Goal: Information Seeking & Learning: Learn about a topic

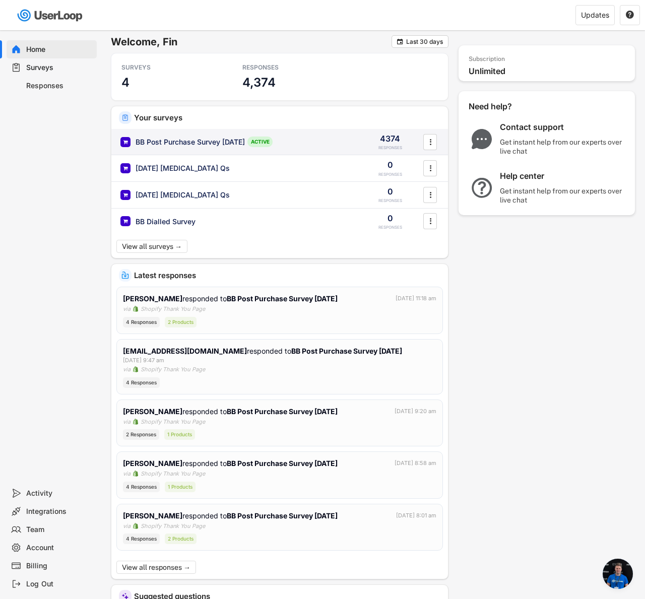
click at [215, 147] on div "BB Post Purchase Survey [DATE] ACTIVE 4374 RESPONSES " at bounding box center [279, 142] width 337 height 26
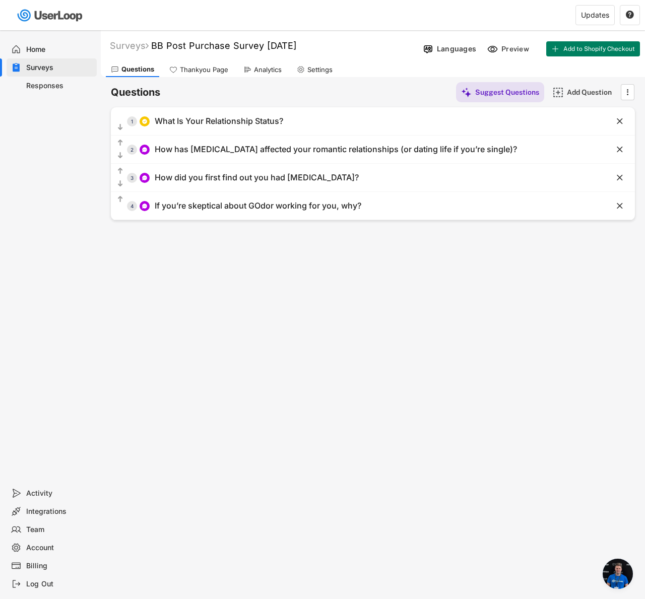
click at [259, 68] on div "Analytics" at bounding box center [268, 70] width 28 height 9
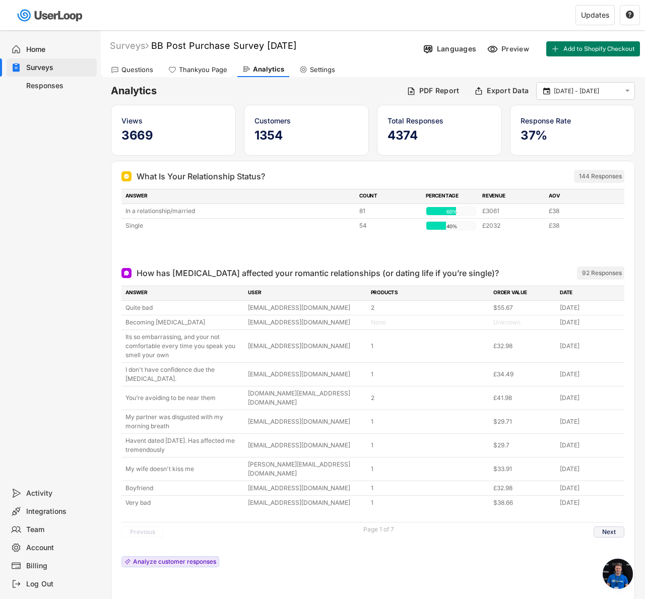
click at [612, 527] on button "Next" at bounding box center [609, 532] width 31 height 11
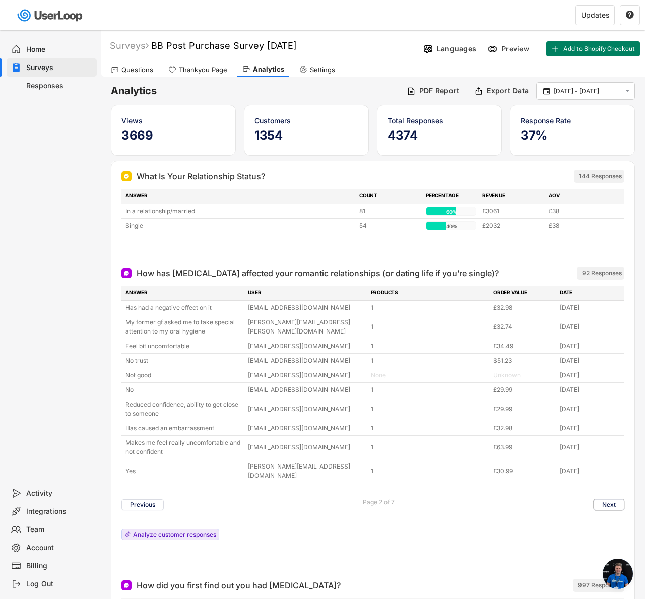
click at [620, 501] on div "Previous Page 2 of 7 Next" at bounding box center [372, 505] width 503 height 20
click at [613, 499] on button "Next" at bounding box center [609, 504] width 31 height 11
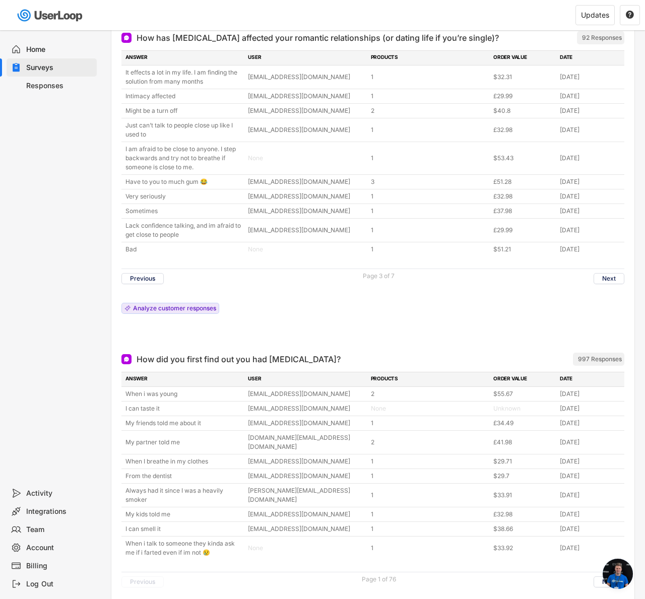
scroll to position [273, 0]
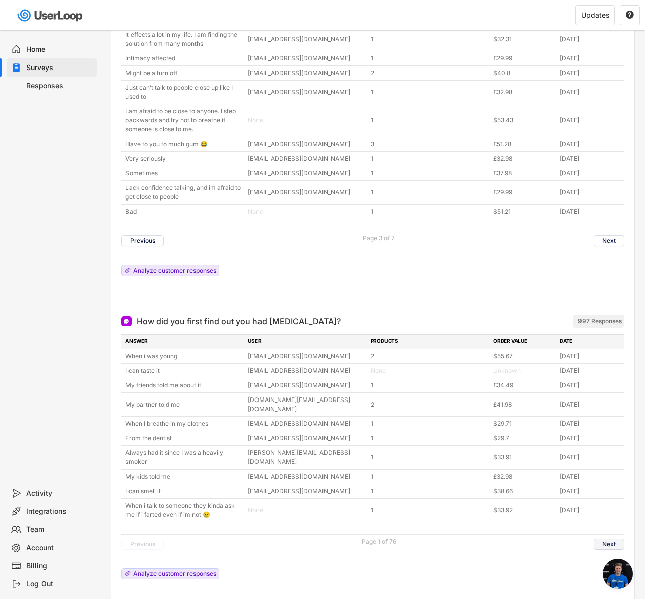
click at [600, 539] on button "Next" at bounding box center [609, 544] width 31 height 11
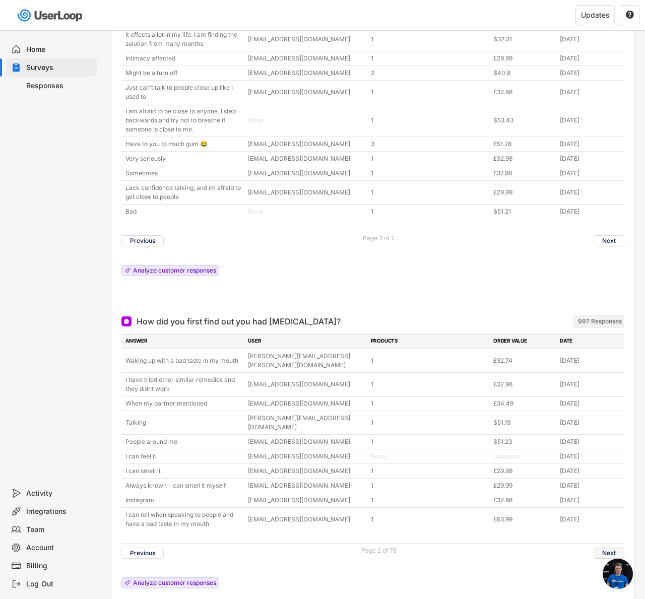
click at [603, 548] on button "Next" at bounding box center [609, 553] width 31 height 11
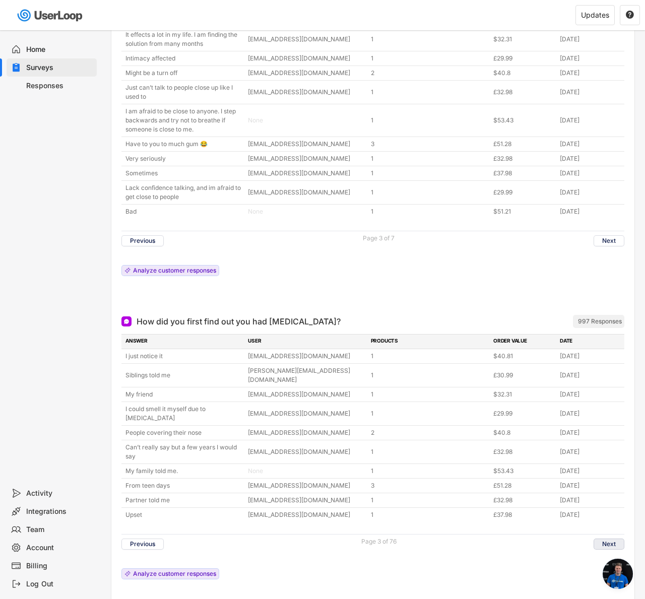
click at [594, 539] on button "Next" at bounding box center [609, 544] width 31 height 11
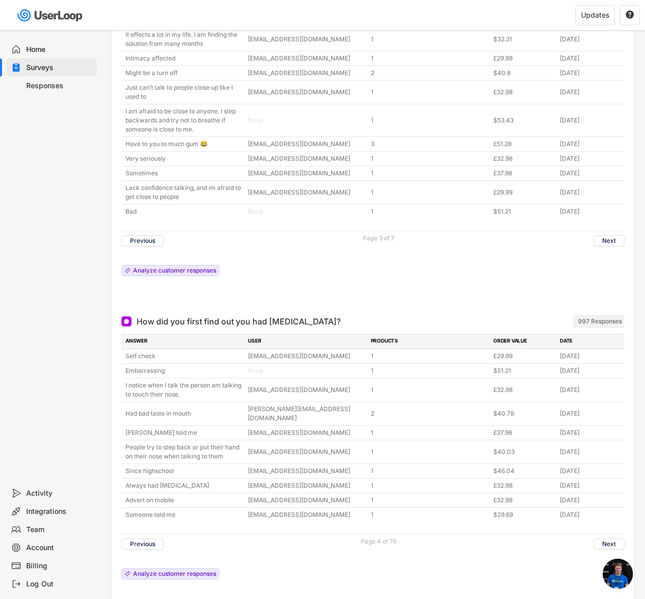
drag, startPoint x: 594, startPoint y: 523, endPoint x: 548, endPoint y: 531, distance: 46.6
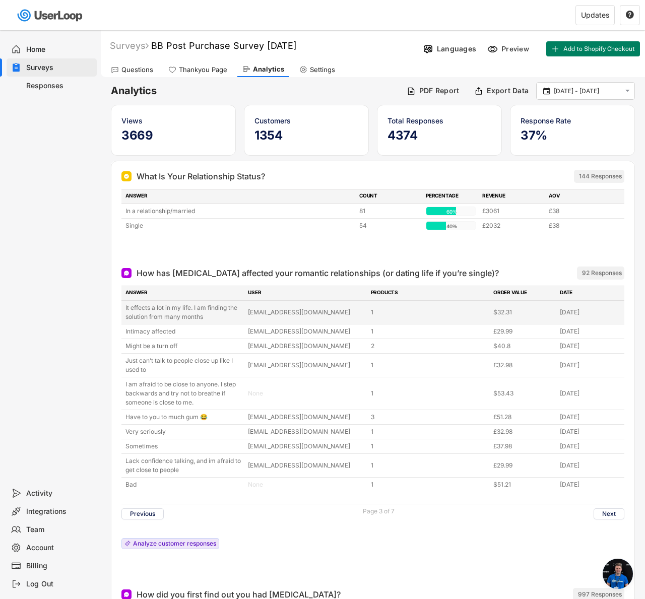
scroll to position [25, 0]
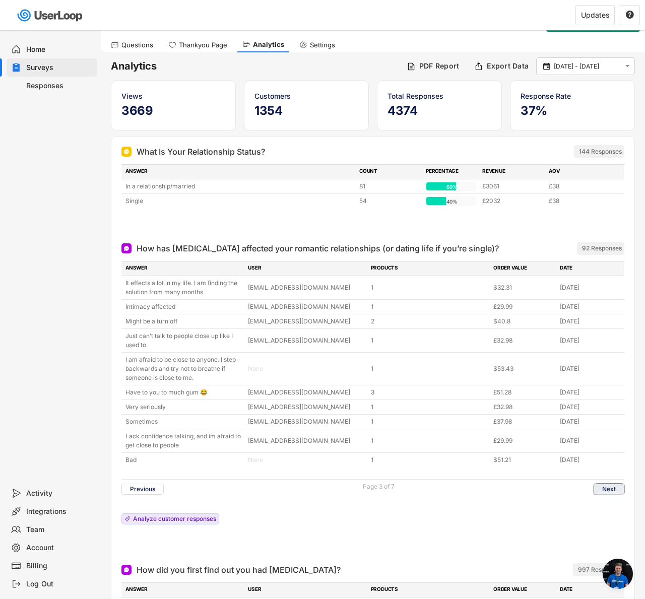
click at [608, 489] on button "Next" at bounding box center [609, 489] width 31 height 11
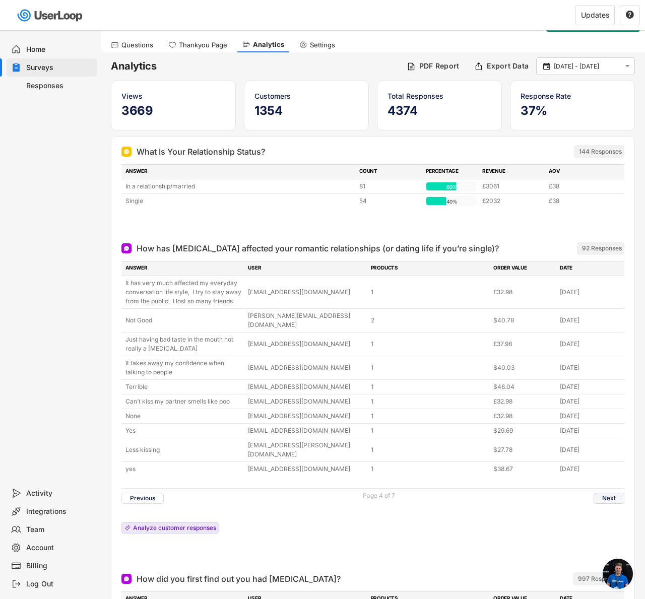
click at [607, 493] on button "Next" at bounding box center [609, 498] width 31 height 11
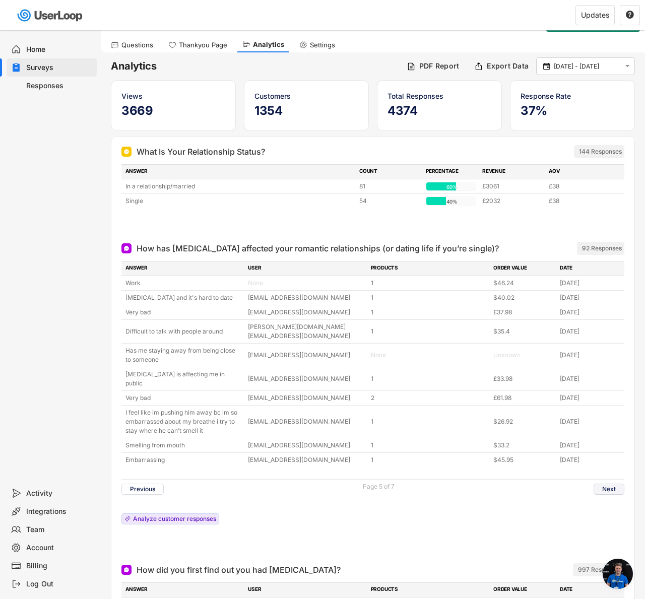
click at [610, 484] on button "Next" at bounding box center [609, 489] width 31 height 11
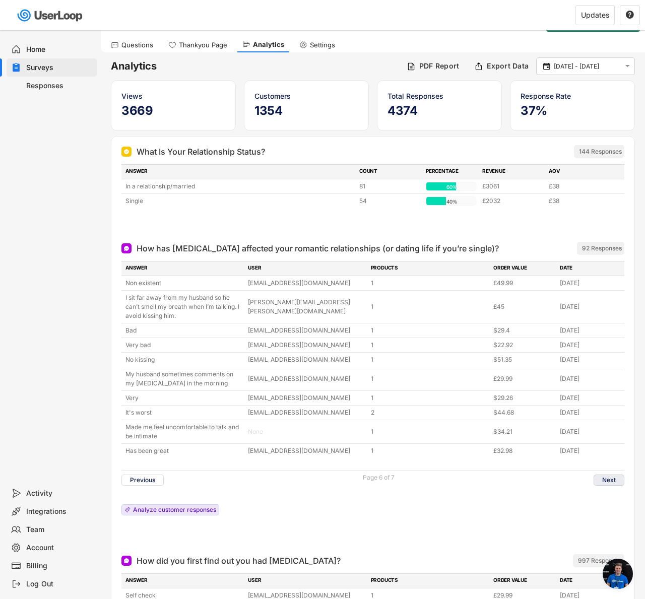
click at [612, 479] on button "Next" at bounding box center [609, 480] width 31 height 11
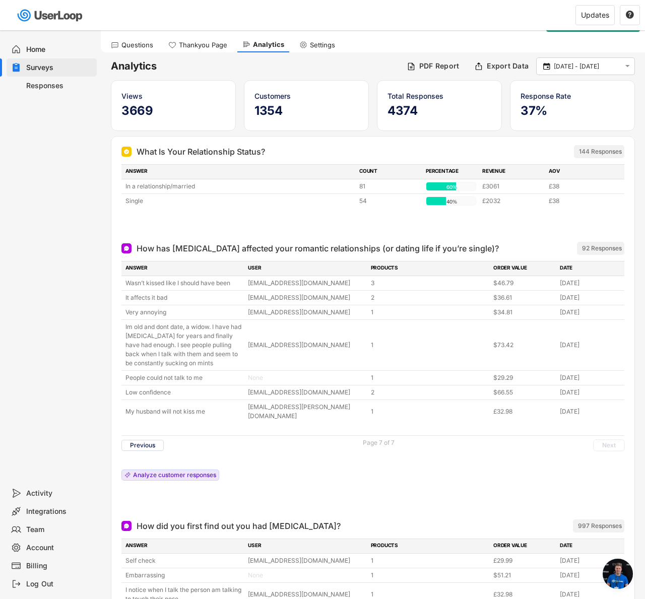
click at [453, 43] on div "Questions Thankyou Page Analytics Settings" at bounding box center [373, 44] width 544 height 18
